Goal: Information Seeking & Learning: Learn about a topic

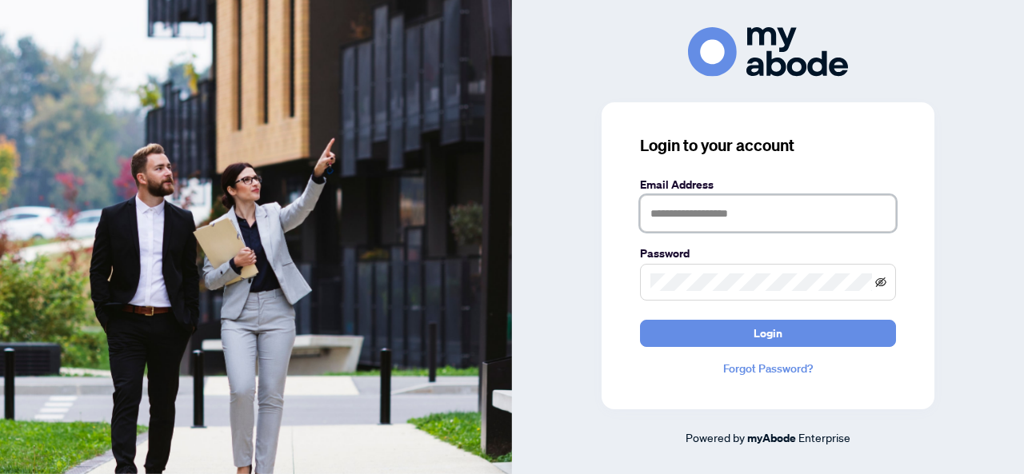
type input "**********"
click at [876, 287] on icon "eye-invisible" at bounding box center [880, 282] width 11 height 11
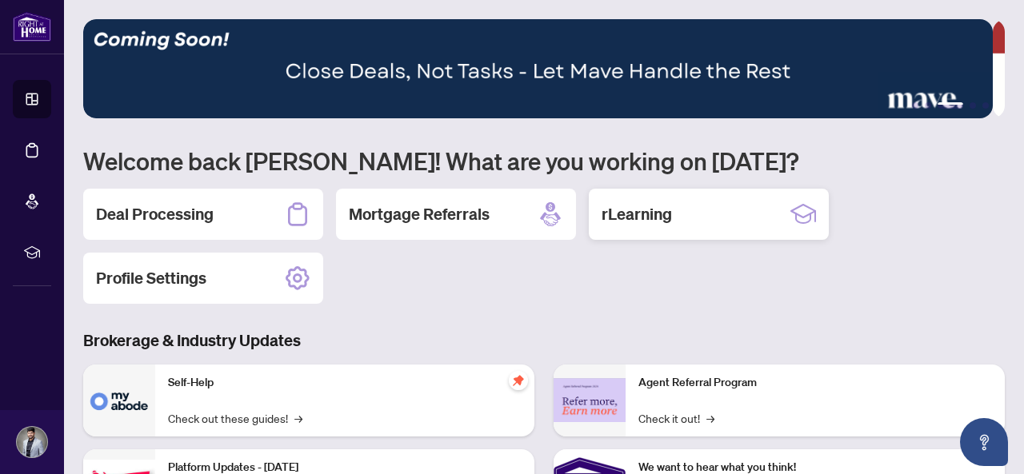
click at [683, 222] on div "rLearning" at bounding box center [709, 214] width 240 height 51
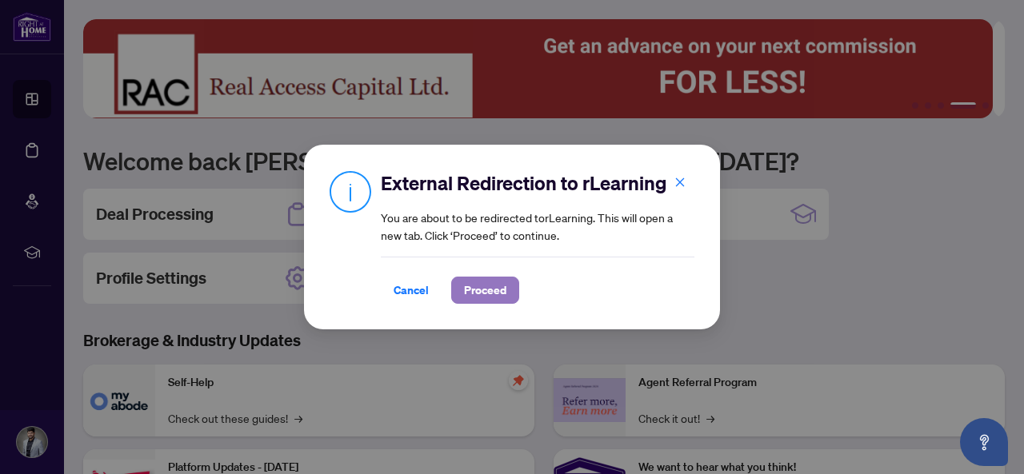
click at [475, 279] on span "Proceed" at bounding box center [485, 291] width 42 height 26
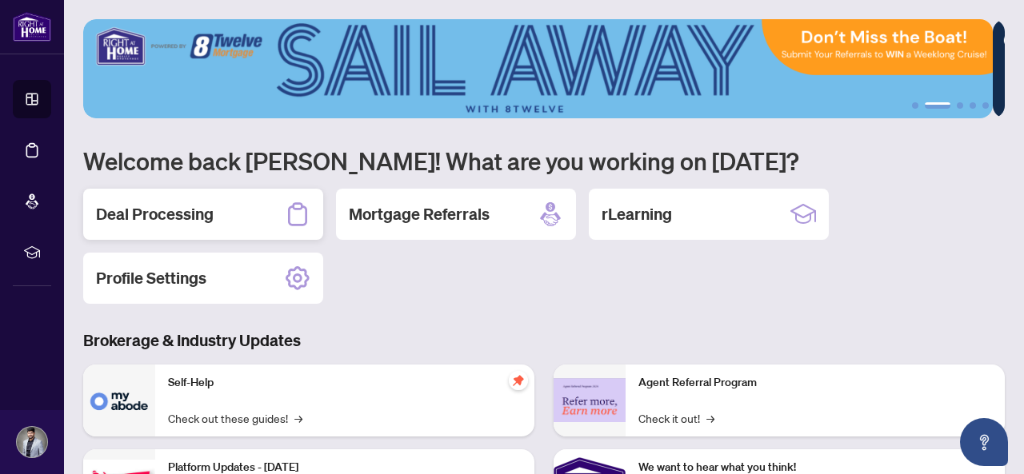
scroll to position [258, 0]
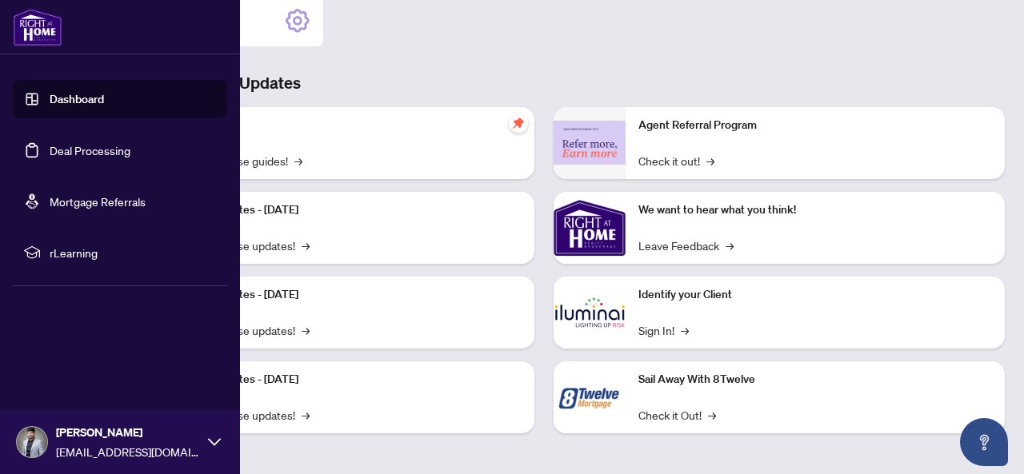
click at [75, 105] on link "Dashboard" at bounding box center [77, 99] width 54 height 14
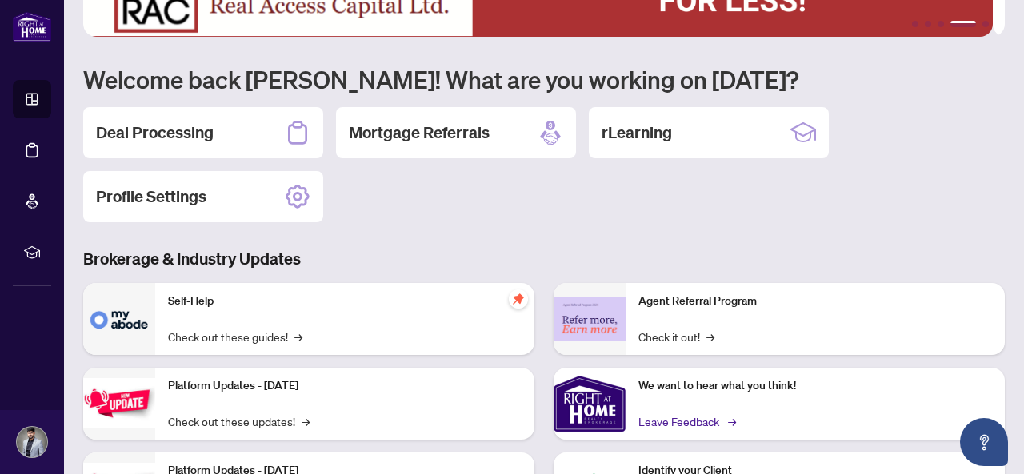
scroll to position [0, 0]
